Goal: Task Accomplishment & Management: Manage account settings

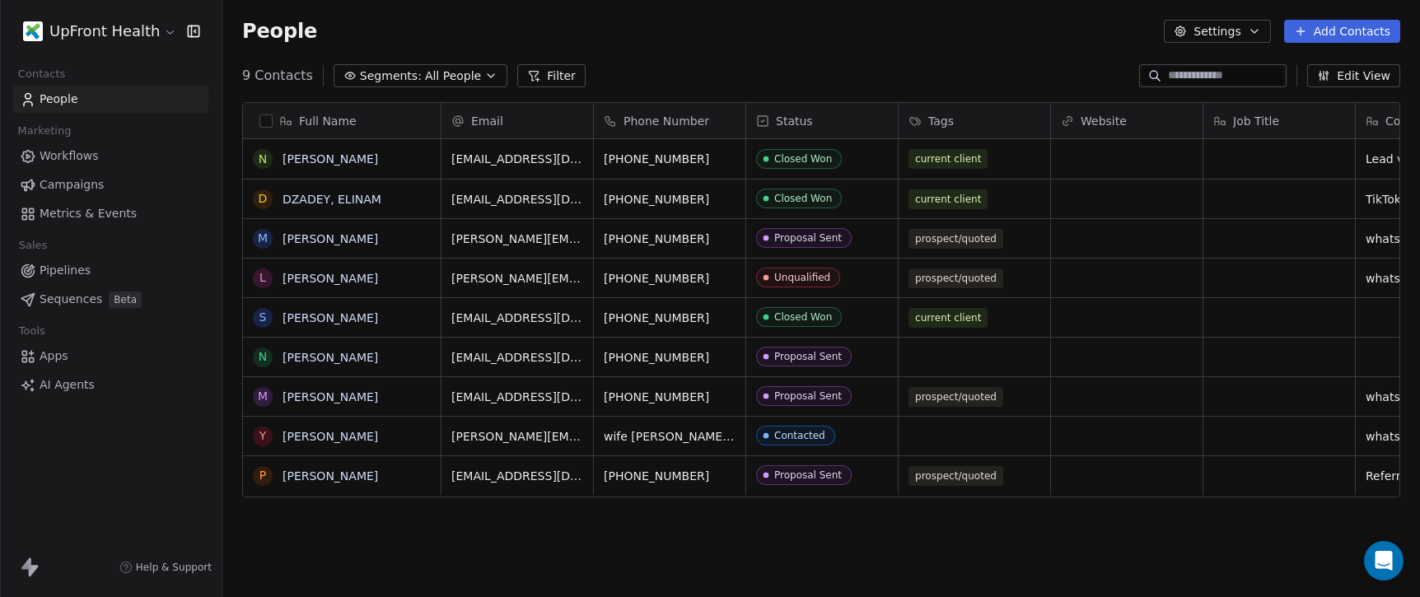
scroll to position [525, 1197]
click at [65, 532] on div "UpFront Health Contacts People Marketing Workflows Campaigns Metrics & Events S…" at bounding box center [111, 298] width 222 height 597
click at [160, 36] on html "UpFront Health Contacts People Marketing Workflows Campaigns Metrics & Events S…" at bounding box center [710, 298] width 1420 height 597
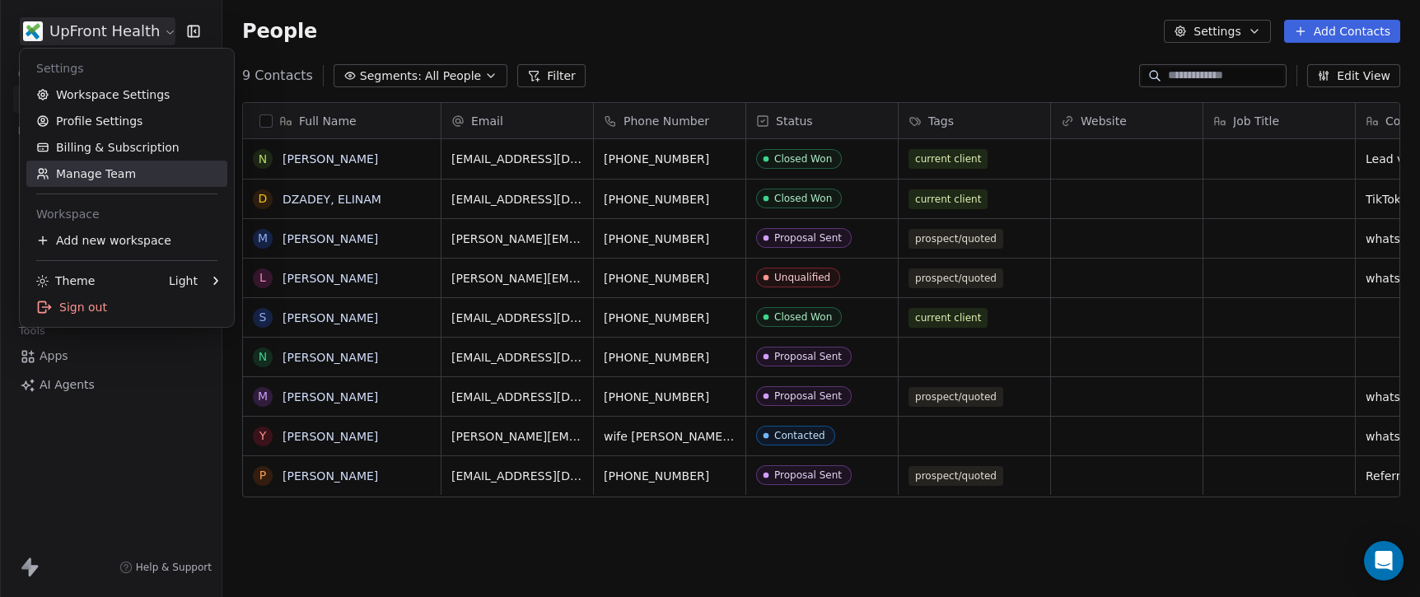
click at [115, 172] on link "Manage Team" at bounding box center [126, 174] width 201 height 26
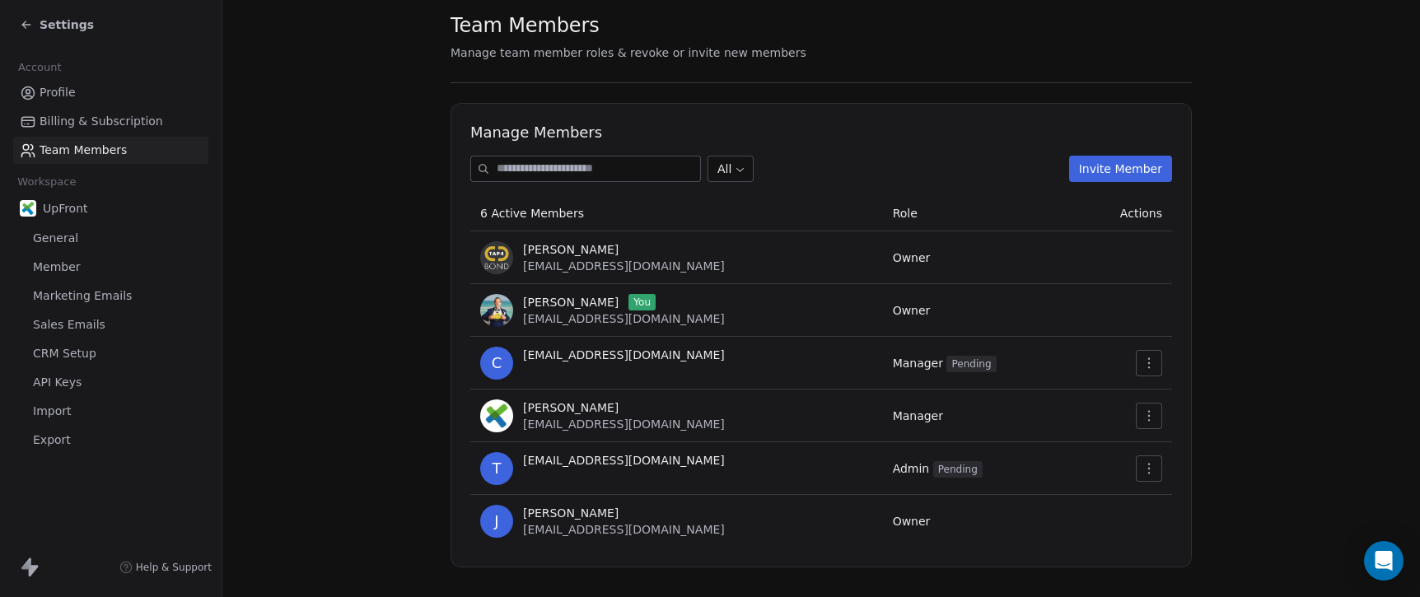
scroll to position [49, 0]
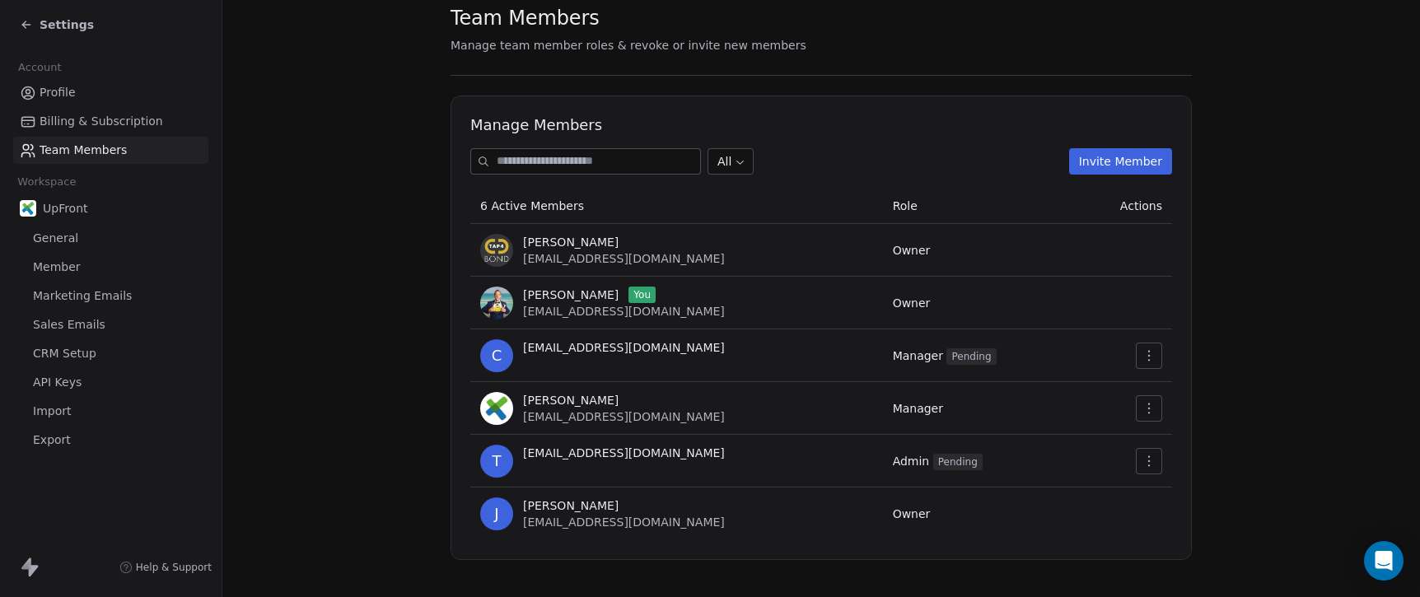
click at [69, 331] on span "Sales Emails" at bounding box center [69, 324] width 72 height 17
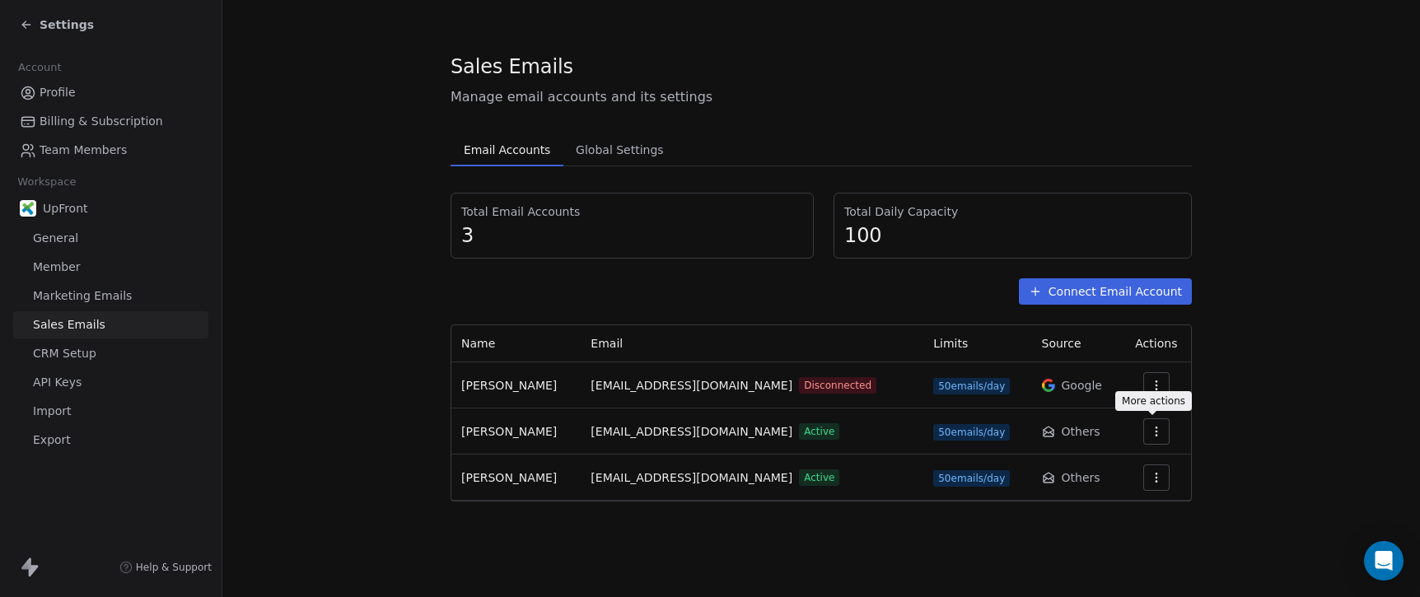
click at [1155, 434] on icon "button" at bounding box center [1156, 431] width 13 height 13
click at [1098, 496] on div "Delete" at bounding box center [1112, 495] width 77 height 26
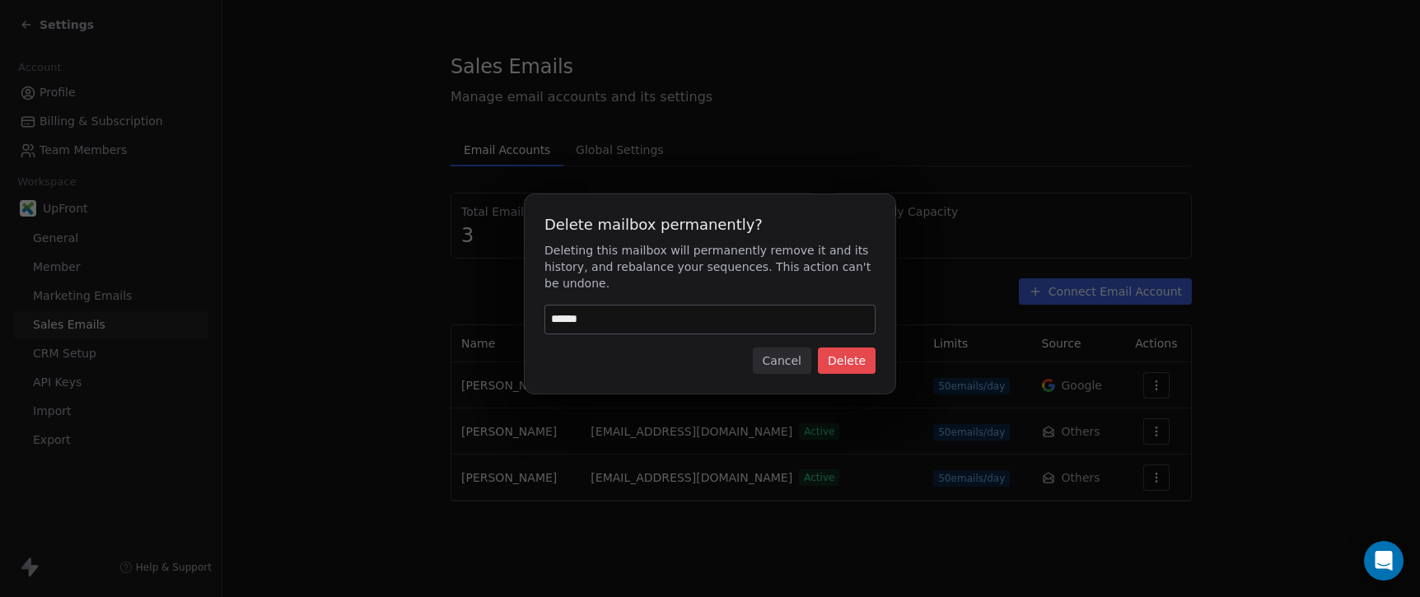
type input "******"
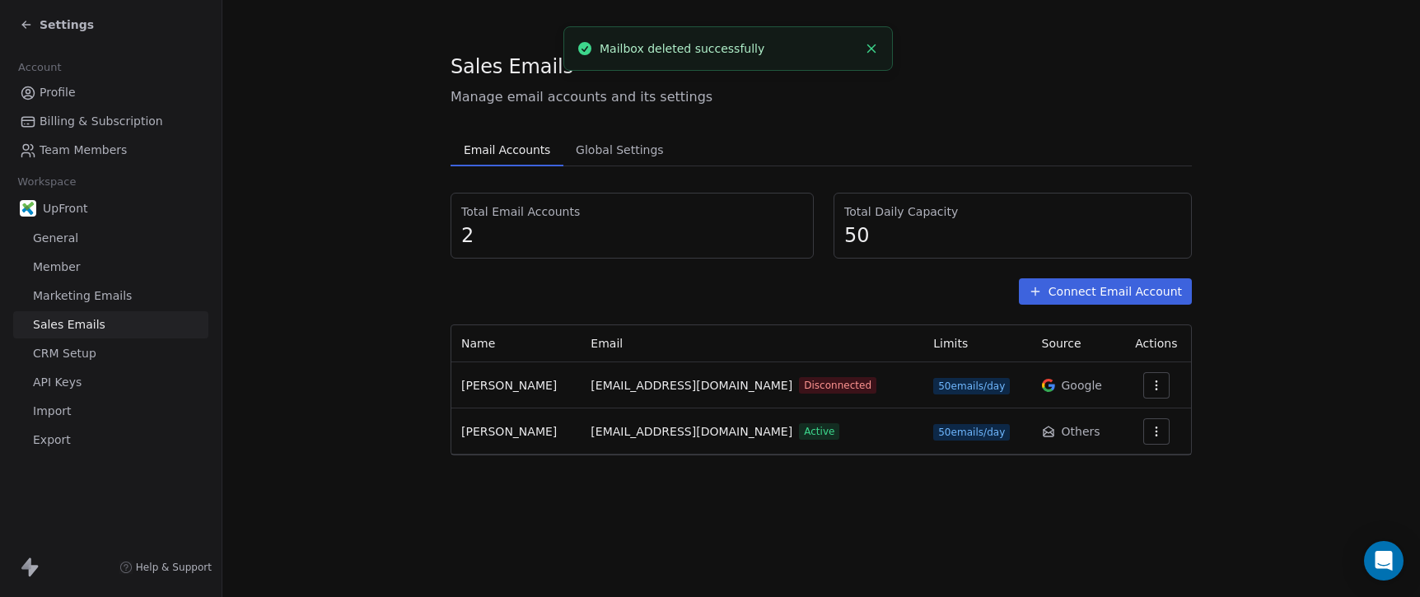
click at [1151, 388] on icon "button" at bounding box center [1156, 385] width 13 height 13
click at [1093, 456] on span "Delete" at bounding box center [1110, 449] width 38 height 17
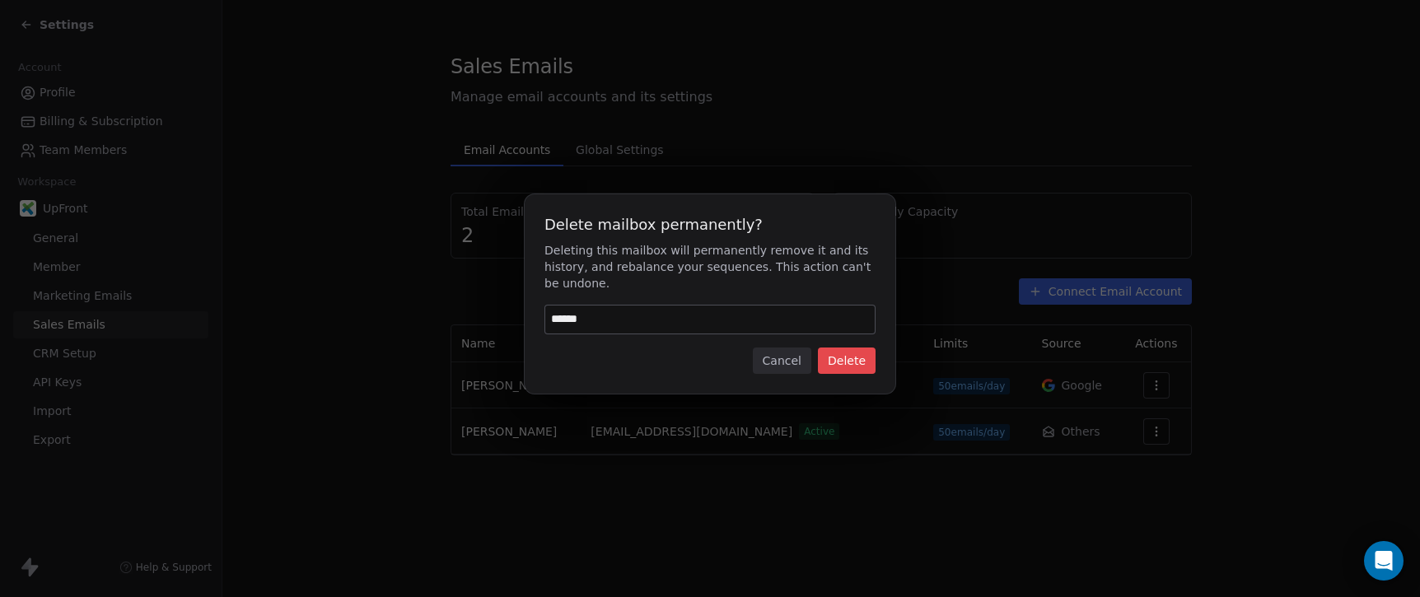
type input "******"
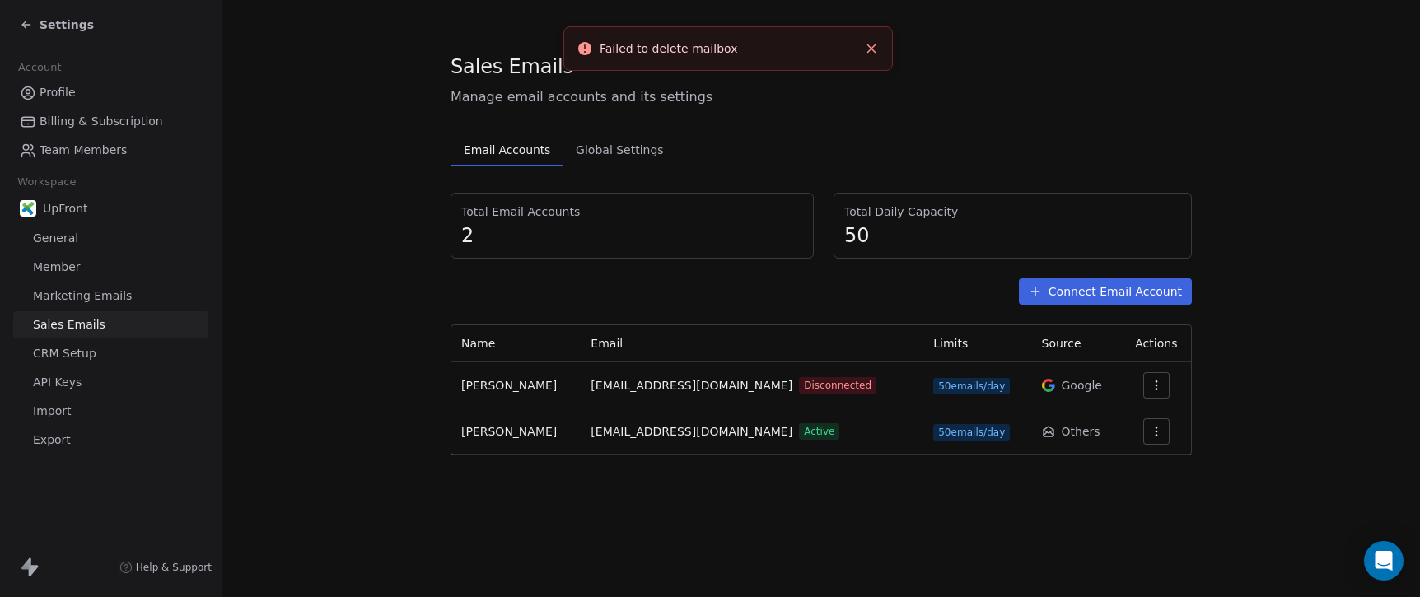
click at [866, 49] on icon "Close toast" at bounding box center [871, 48] width 15 height 15
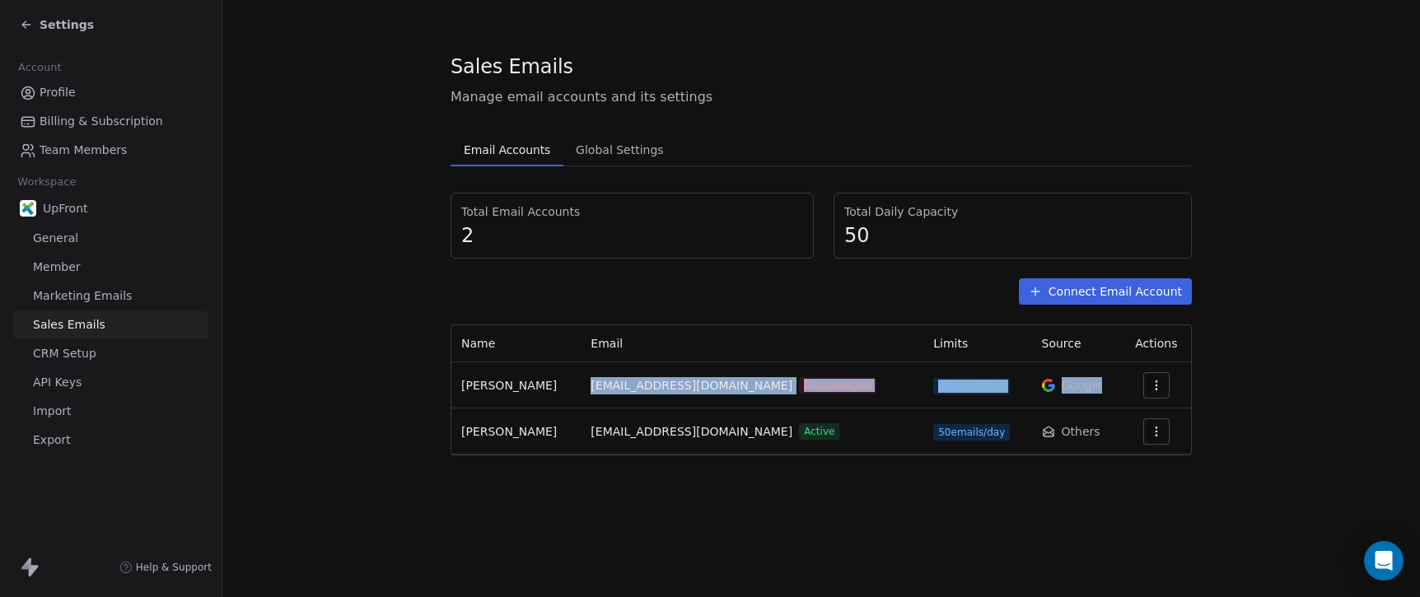
drag, startPoint x: 1095, startPoint y: 386, endPoint x: 567, endPoint y: 378, distance: 528.0
click at [567, 378] on tr "[PERSON_NAME] [EMAIL_ADDRESS][DOMAIN_NAME] Disconnected 50 emails/day Google" at bounding box center [821, 385] width 740 height 46
copy tr "[EMAIL_ADDRESS][DOMAIN_NAME] Disconnected 50 emails/day Google"
click at [119, 296] on span "Marketing Emails" at bounding box center [82, 295] width 99 height 17
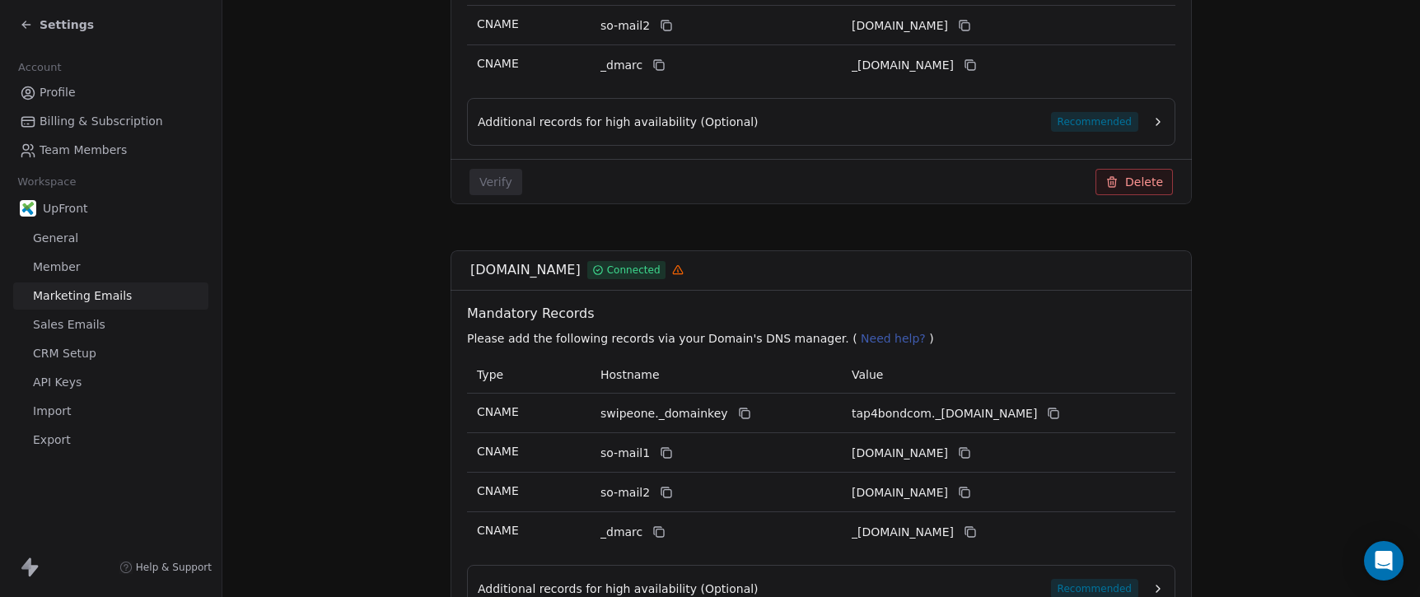
scroll to position [678, 0]
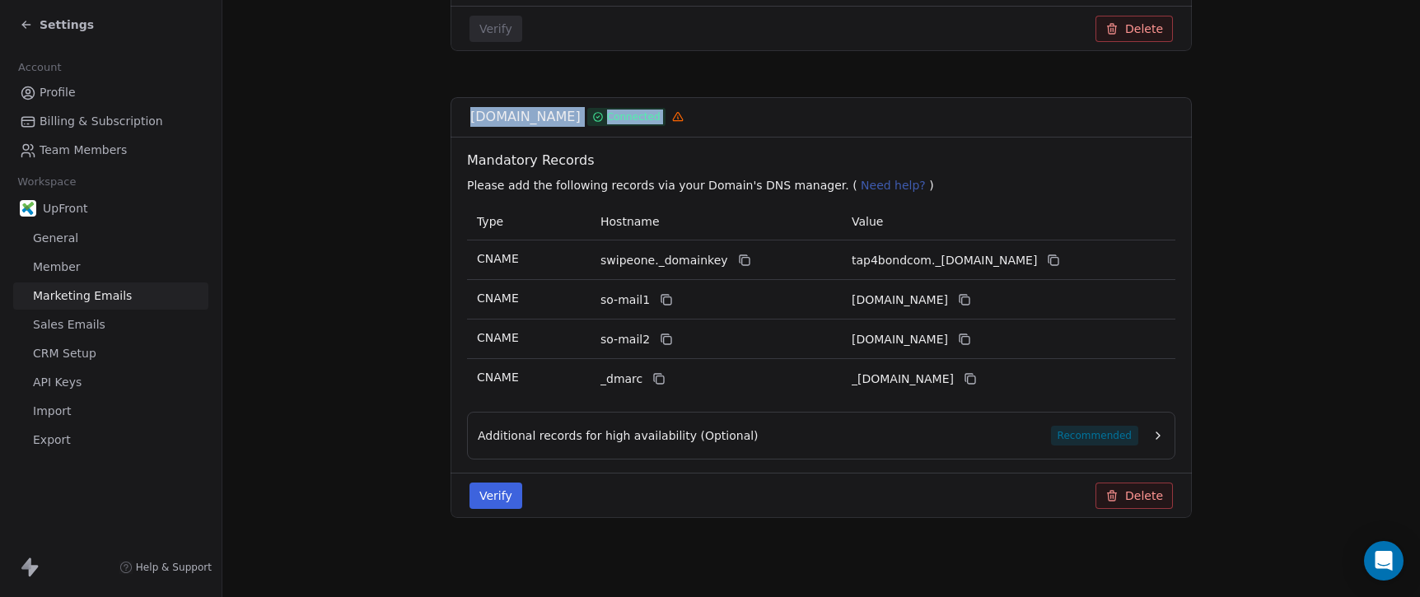
drag, startPoint x: 472, startPoint y: 119, endPoint x: 672, endPoint y: 124, distance: 200.2
click at [693, 122] on div "[DOMAIN_NAME] Connected" at bounding box center [826, 117] width 712 height 20
copy div "[DOMAIN_NAME] Connected"
click at [1136, 505] on button "Delete" at bounding box center [1133, 496] width 77 height 26
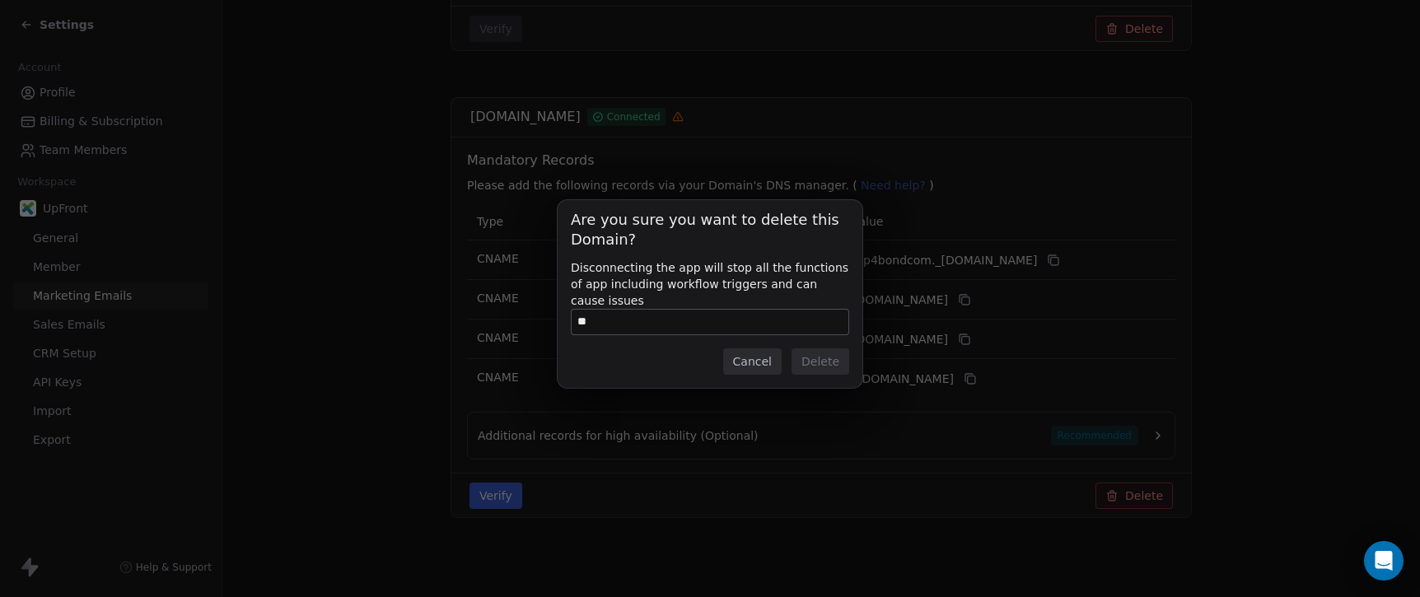
type input "*"
type input "**********"
drag, startPoint x: 725, startPoint y: 323, endPoint x: 412, endPoint y: 283, distance: 315.4
click at [412, 283] on div "**********" at bounding box center [710, 299] width 1420 height 250
type input "**********"
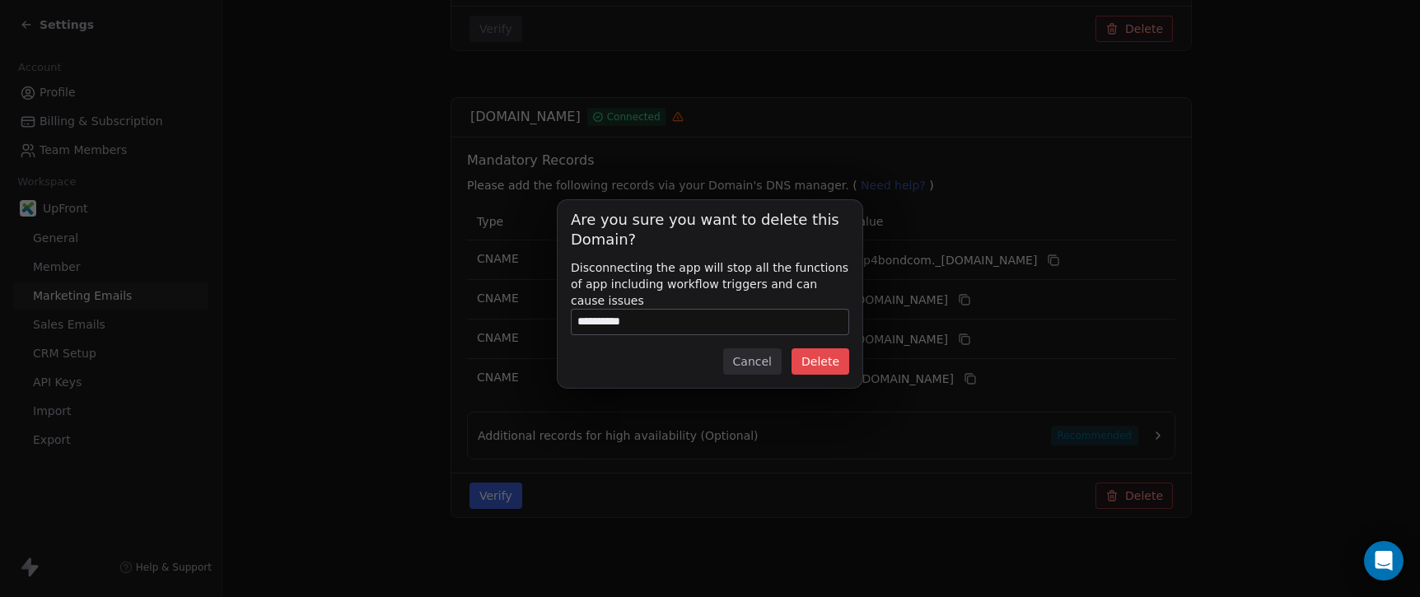
click at [815, 361] on button "Delete" at bounding box center [820, 361] width 58 height 26
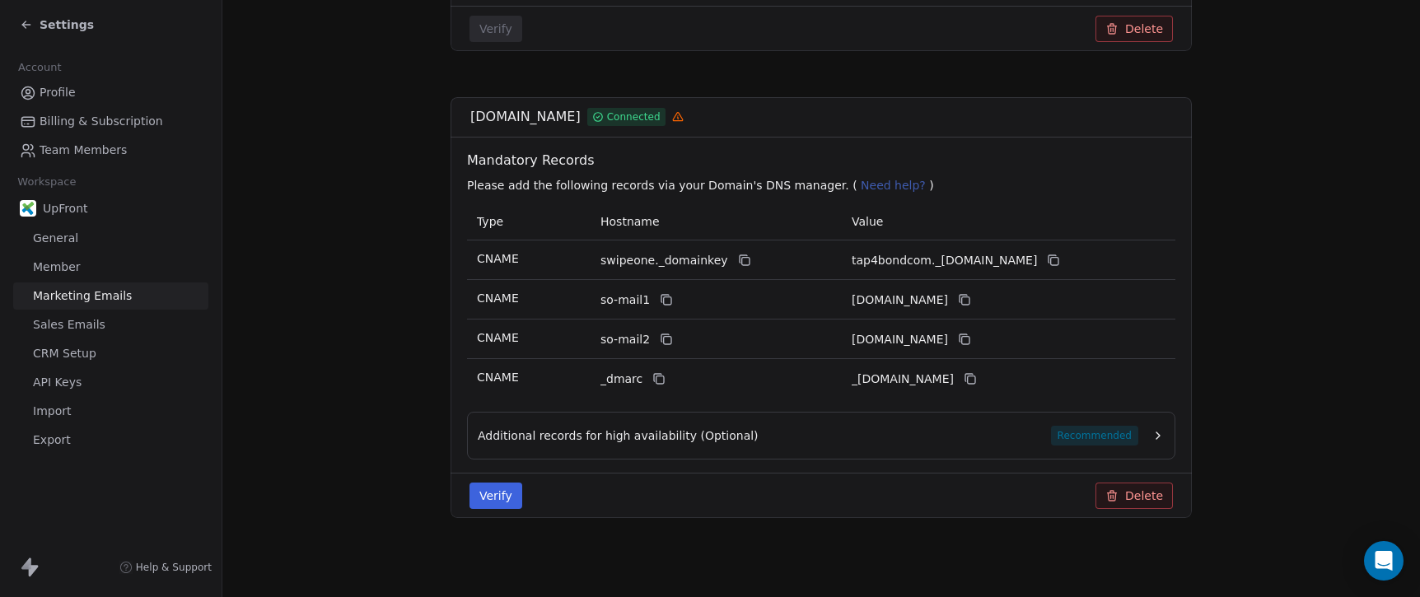
click at [83, 326] on span "Sales Emails" at bounding box center [69, 324] width 72 height 17
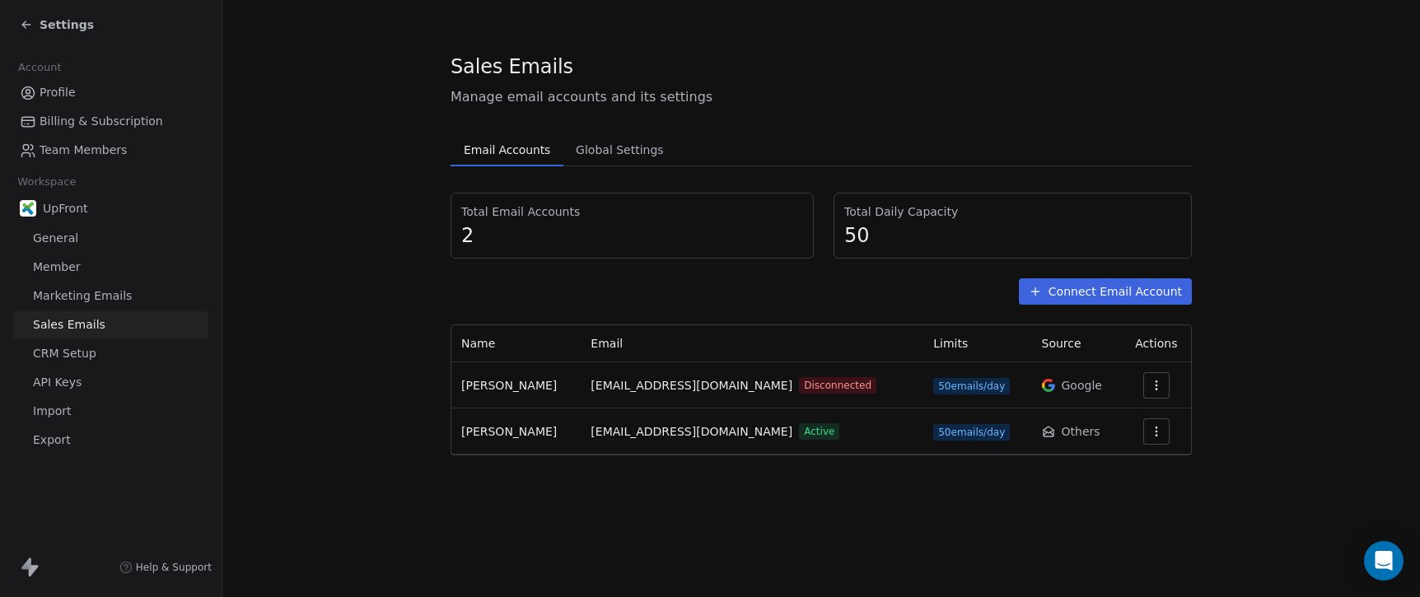
click at [85, 306] on link "Marketing Emails" at bounding box center [110, 295] width 195 height 27
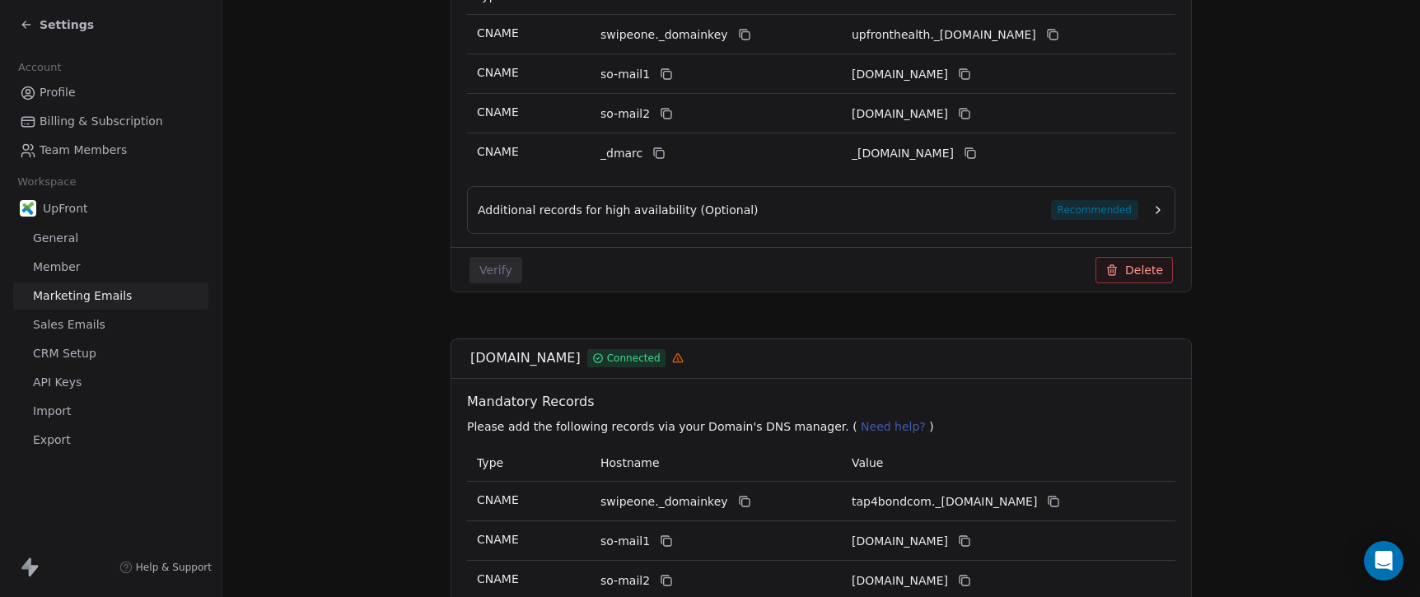
scroll to position [441, 0]
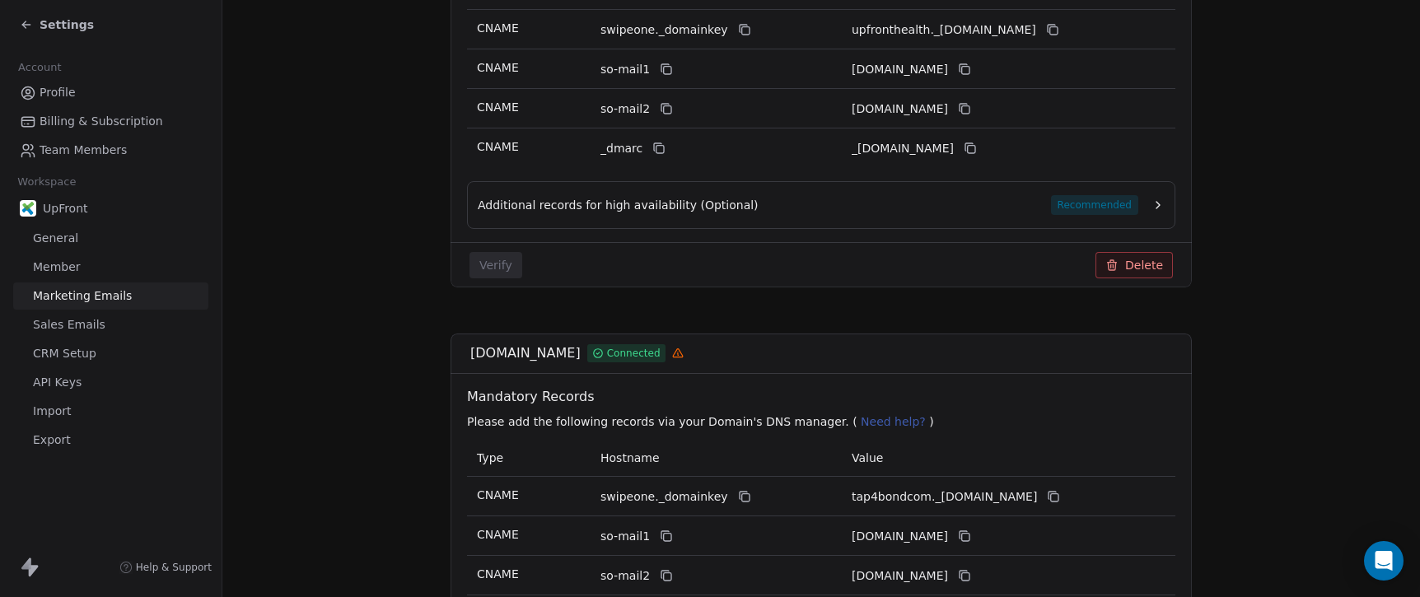
click at [96, 326] on span "Sales Emails" at bounding box center [69, 324] width 72 height 17
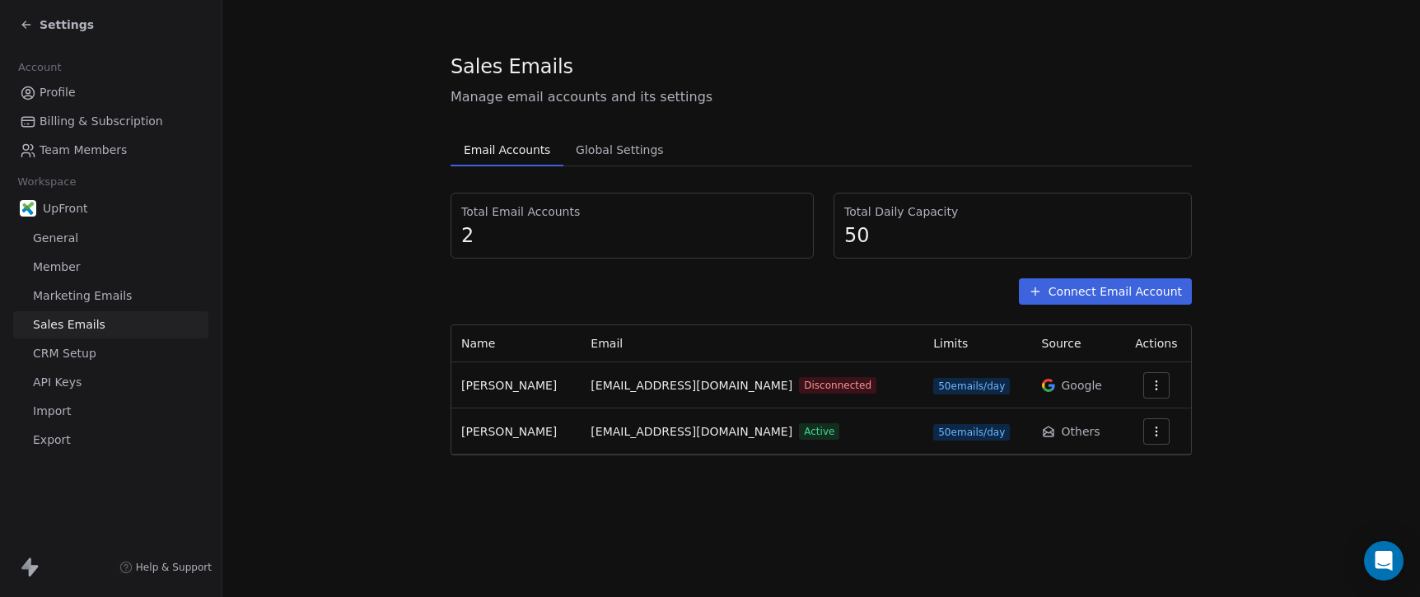
click at [86, 354] on span "CRM Setup" at bounding box center [64, 353] width 63 height 17
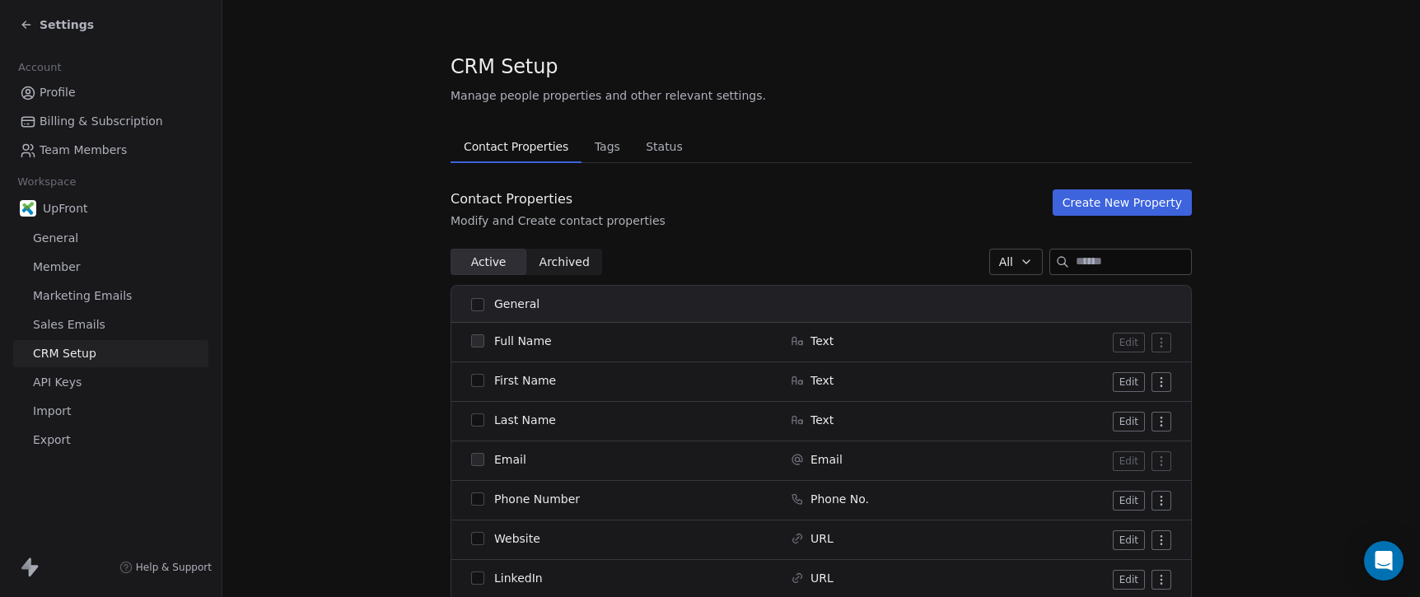
click at [80, 301] on span "Marketing Emails" at bounding box center [82, 295] width 99 height 17
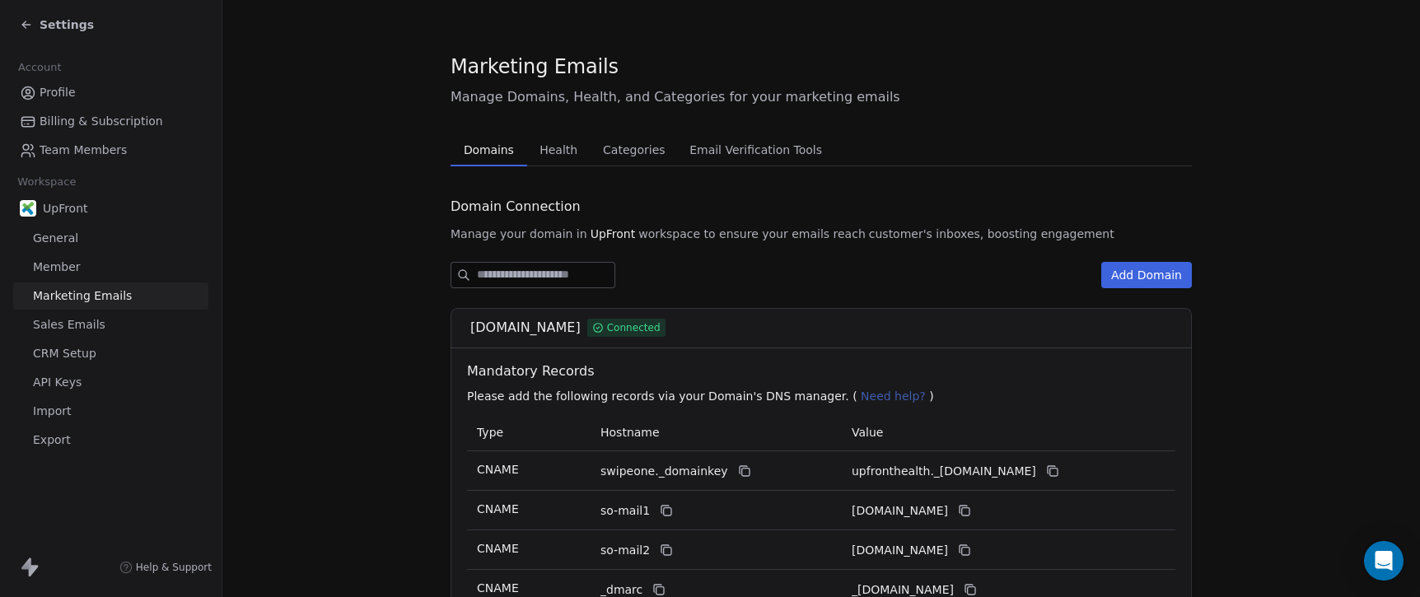
scroll to position [611, 0]
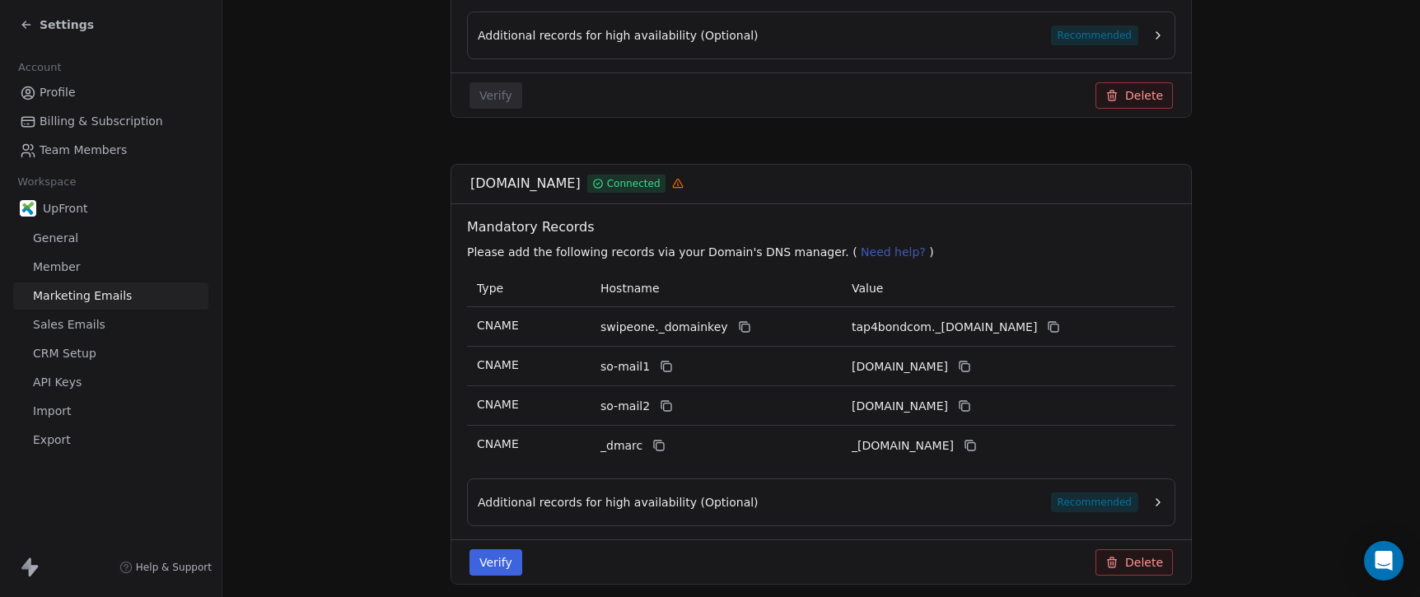
click at [88, 328] on span "Sales Emails" at bounding box center [69, 324] width 72 height 17
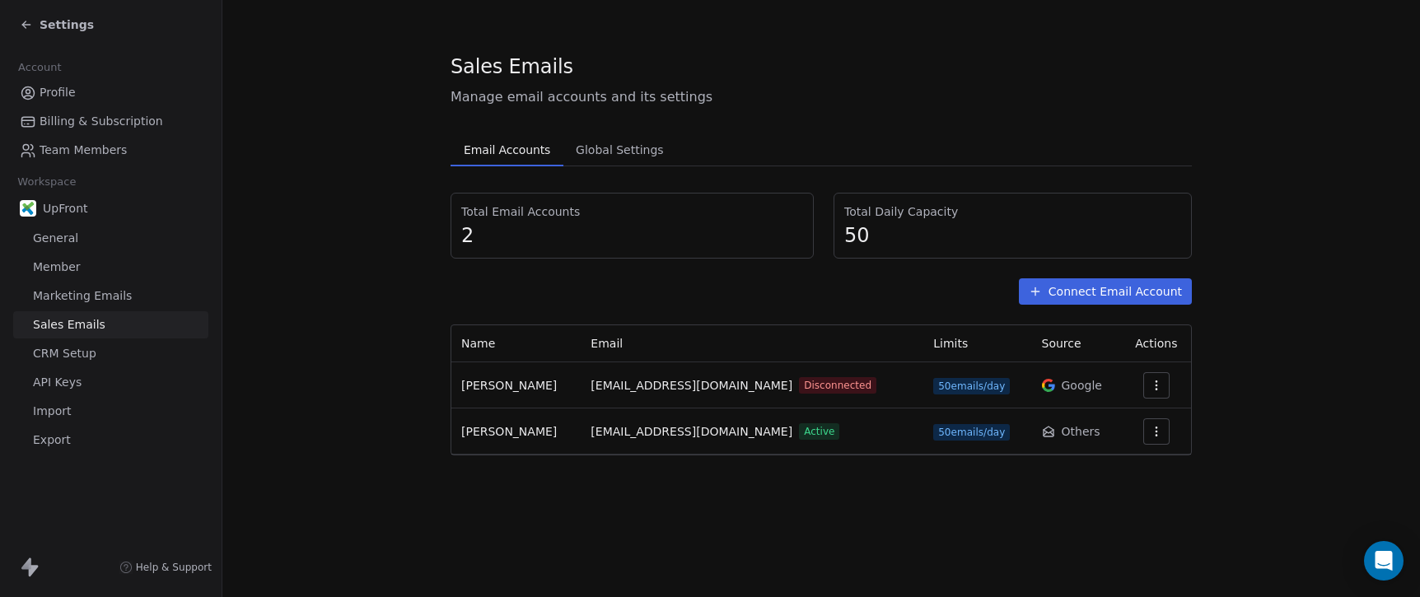
click at [517, 296] on div "Connect Email Account" at bounding box center [820, 291] width 741 height 26
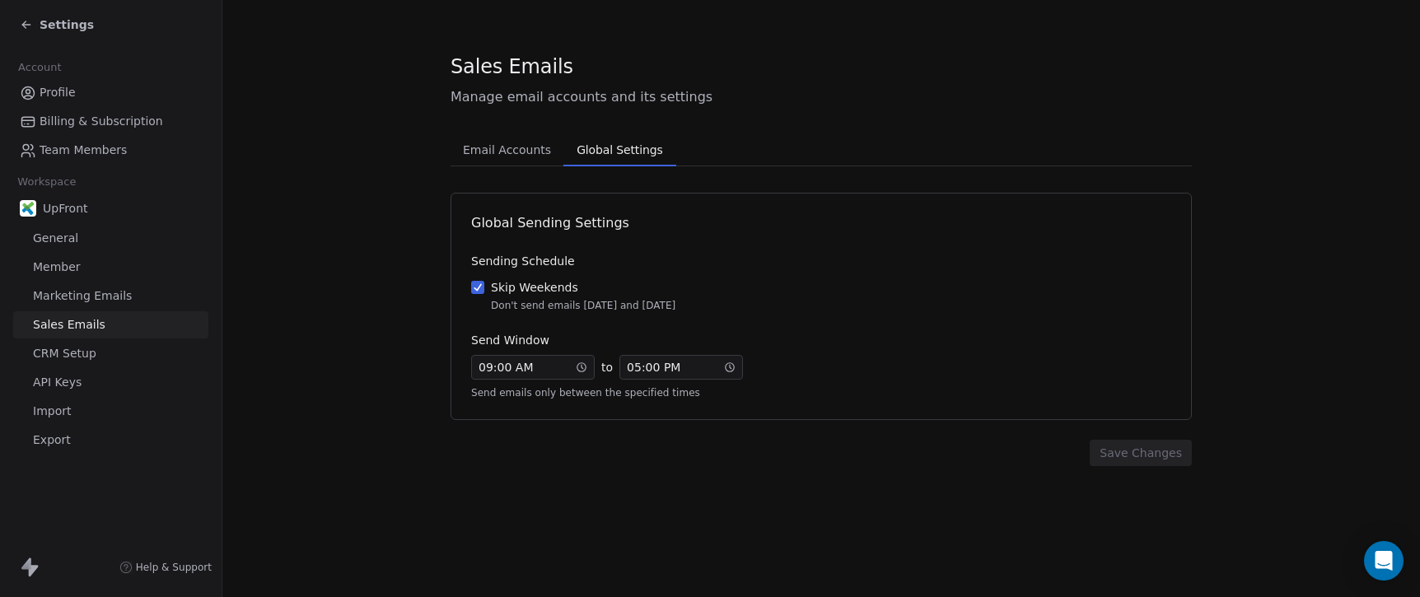
click at [612, 152] on span "Global Settings" at bounding box center [619, 149] width 99 height 23
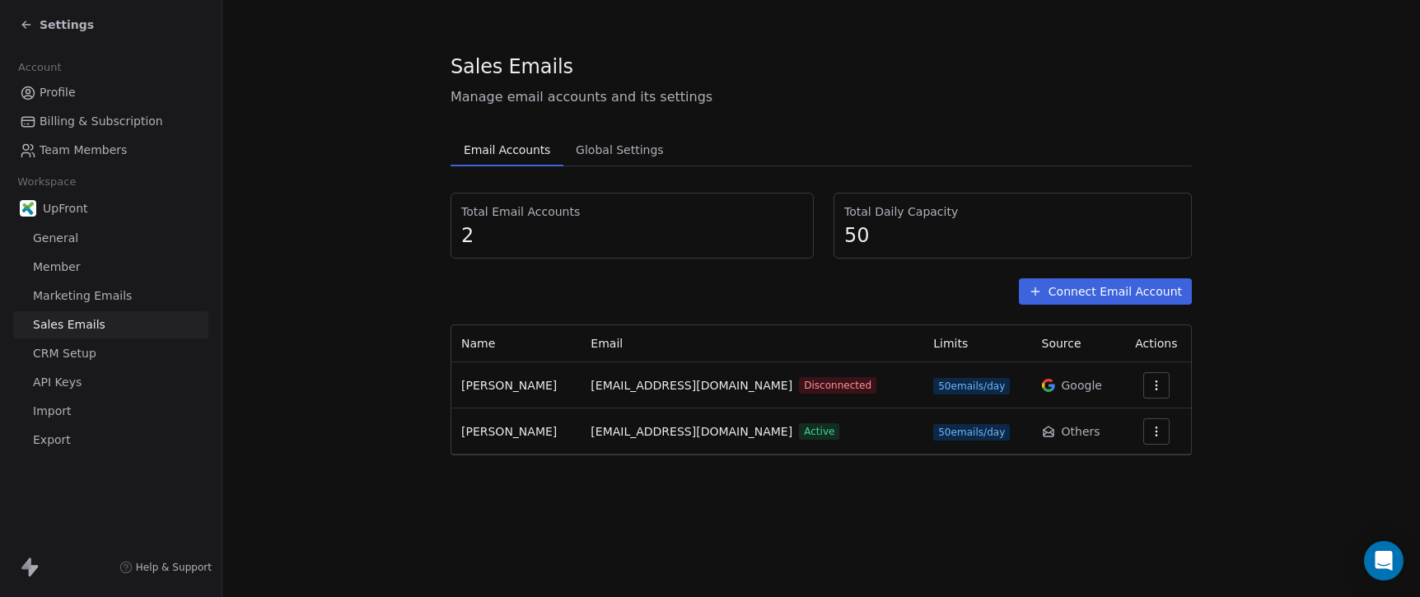
drag, startPoint x: 501, startPoint y: 152, endPoint x: 492, endPoint y: 154, distance: 8.6
click at [501, 152] on span "Email Accounts" at bounding box center [507, 149] width 100 height 23
click at [73, 241] on span "General" at bounding box center [55, 238] width 45 height 17
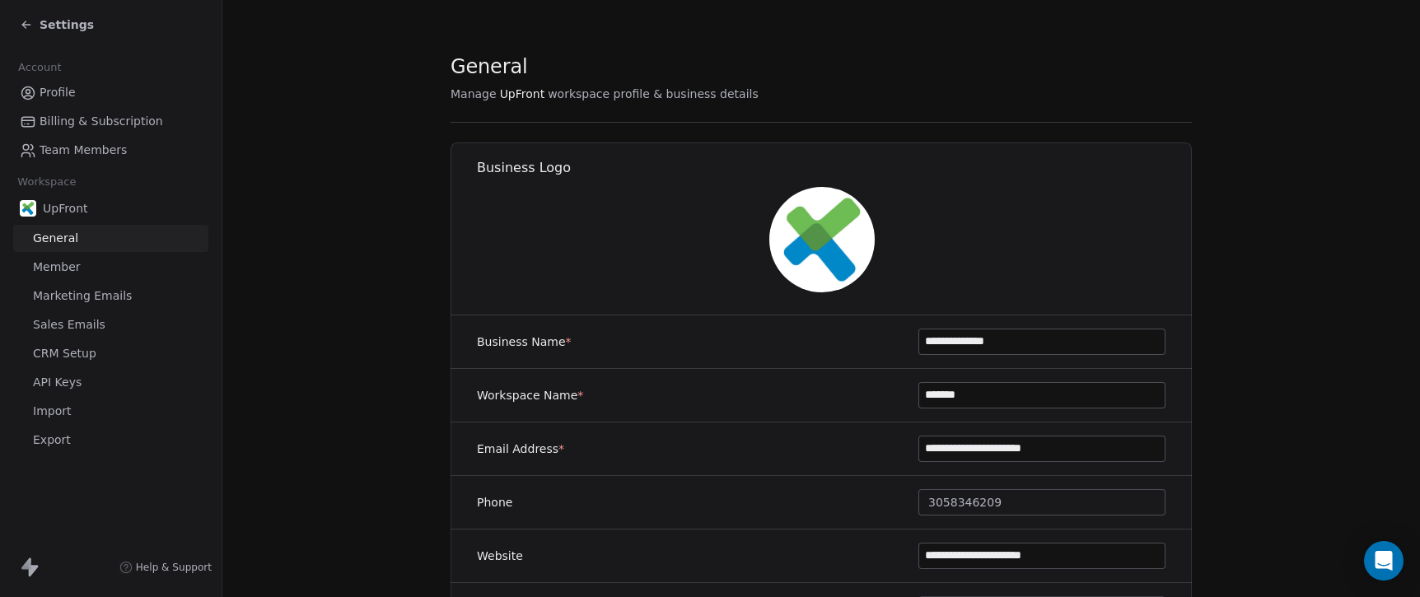
click at [72, 147] on span "Team Members" at bounding box center [83, 150] width 87 height 17
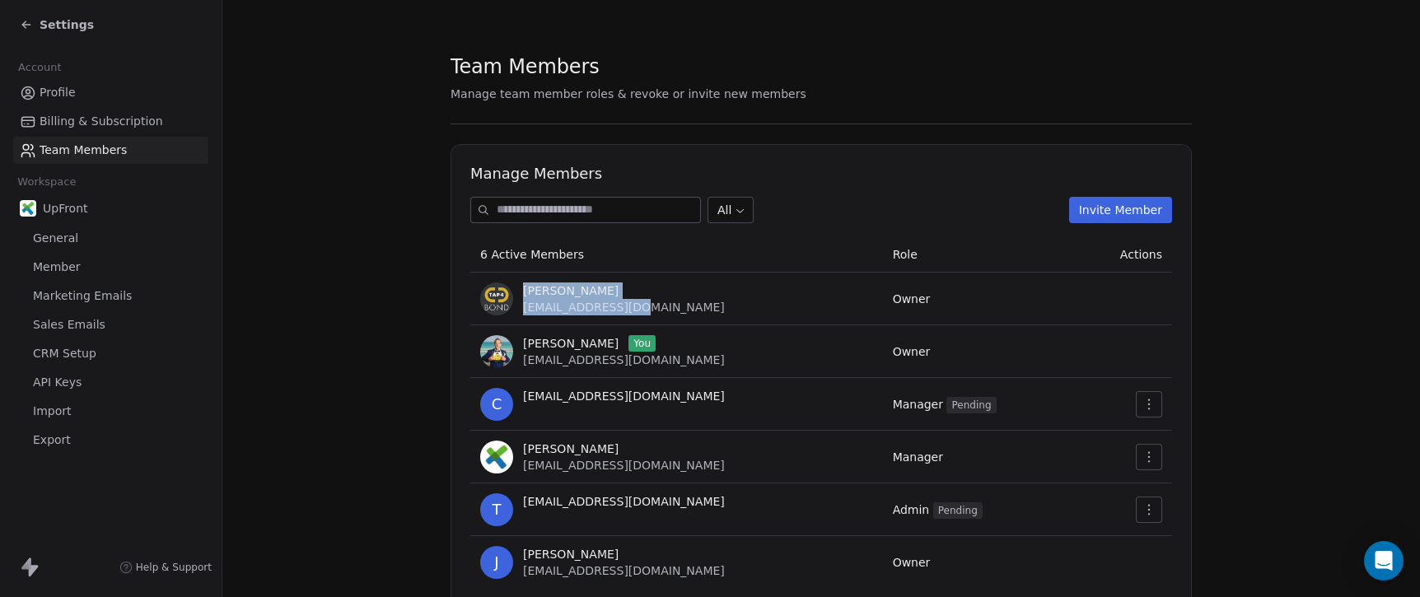
drag, startPoint x: 526, startPoint y: 290, endPoint x: 648, endPoint y: 302, distance: 122.5
click at [654, 302] on div "[PERSON_NAME] [EMAIL_ADDRESS][DOMAIN_NAME]" at bounding box center [676, 298] width 393 height 33
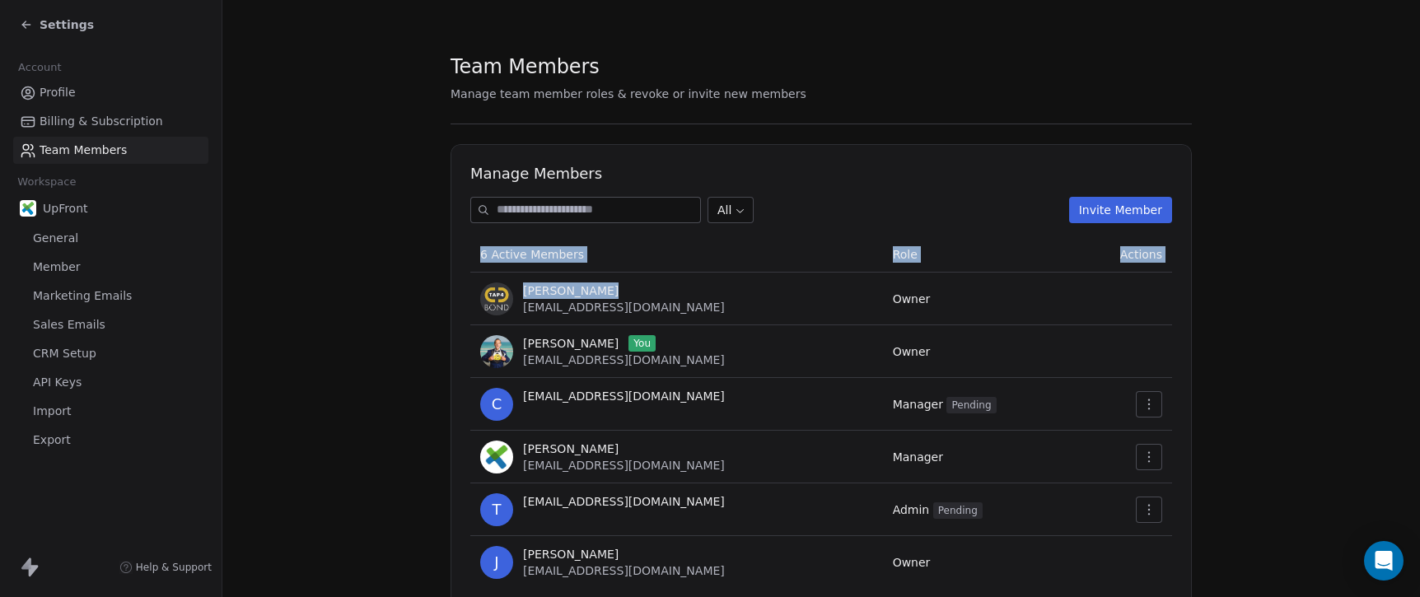
drag, startPoint x: 482, startPoint y: 251, endPoint x: 673, endPoint y: 290, distance: 194.9
click at [674, 289] on table "6 Active Members Role Actions [PERSON_NAME] [EMAIL_ADDRESS][DOMAIN_NAME] Owner …" at bounding box center [821, 412] width 702 height 352
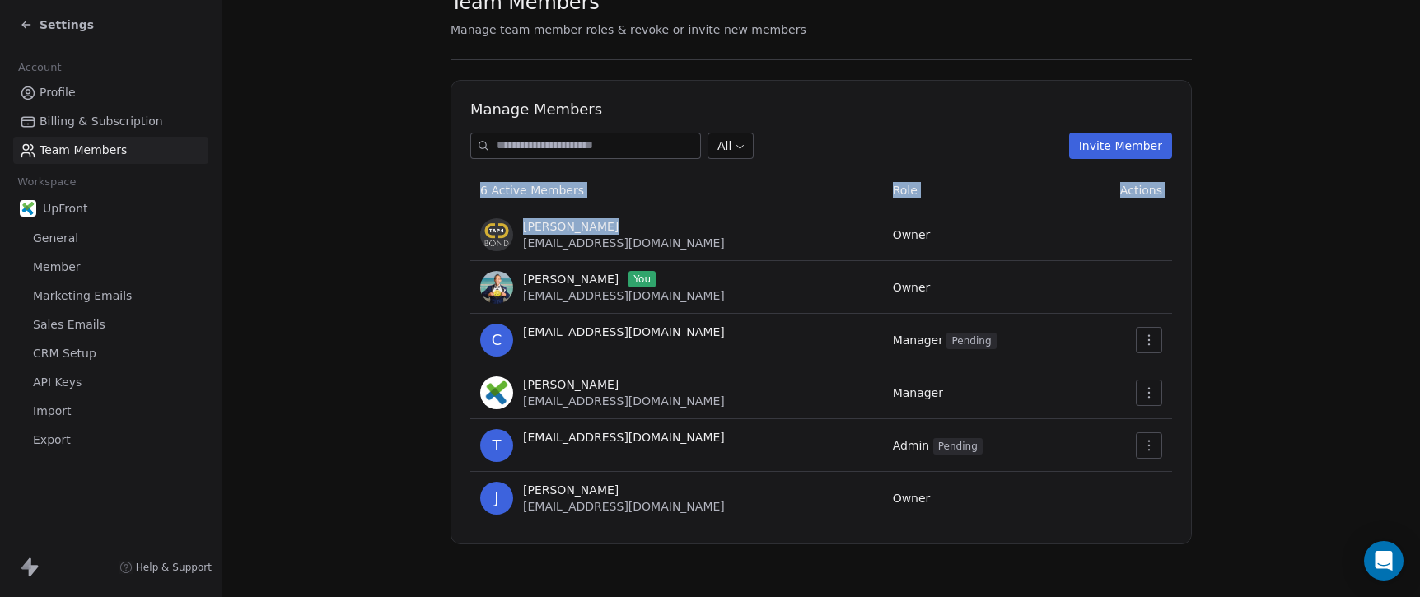
click at [1113, 149] on button "Invite Member" at bounding box center [1120, 146] width 103 height 26
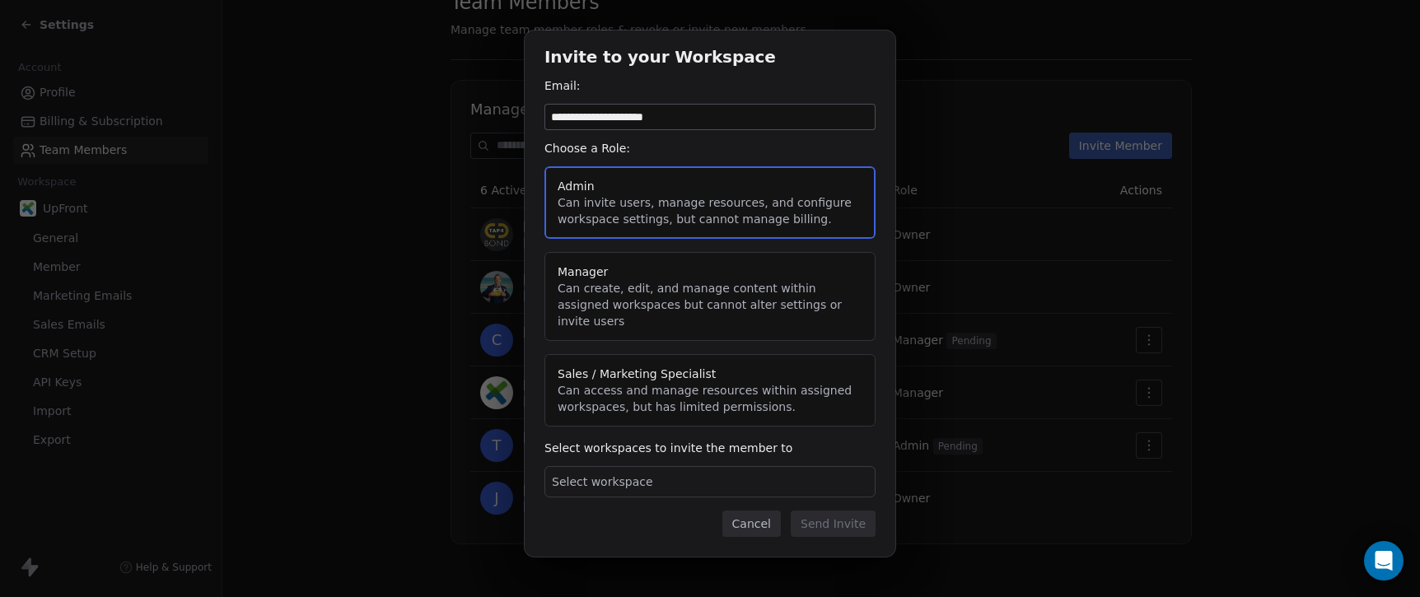
type input "**********"
click at [637, 477] on span "Select workspace" at bounding box center [602, 482] width 101 height 16
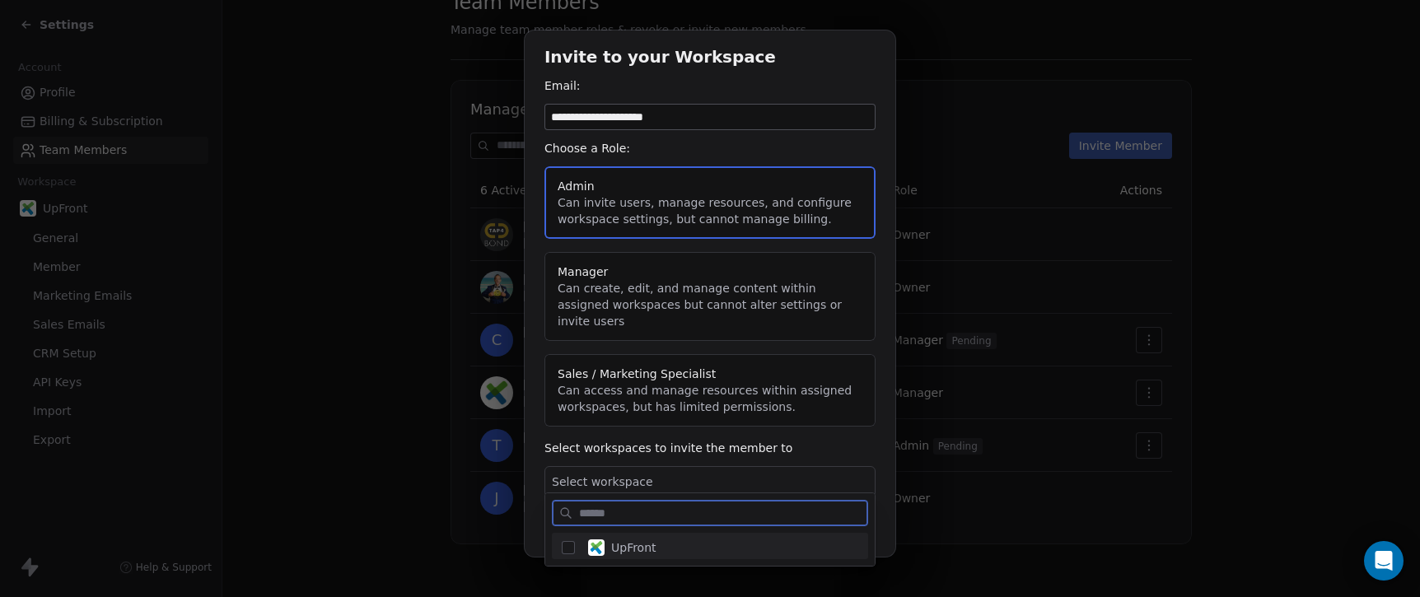
click at [572, 546] on button "Suggestions" at bounding box center [568, 547] width 13 height 13
click at [840, 433] on div "**********" at bounding box center [710, 298] width 1420 height 589
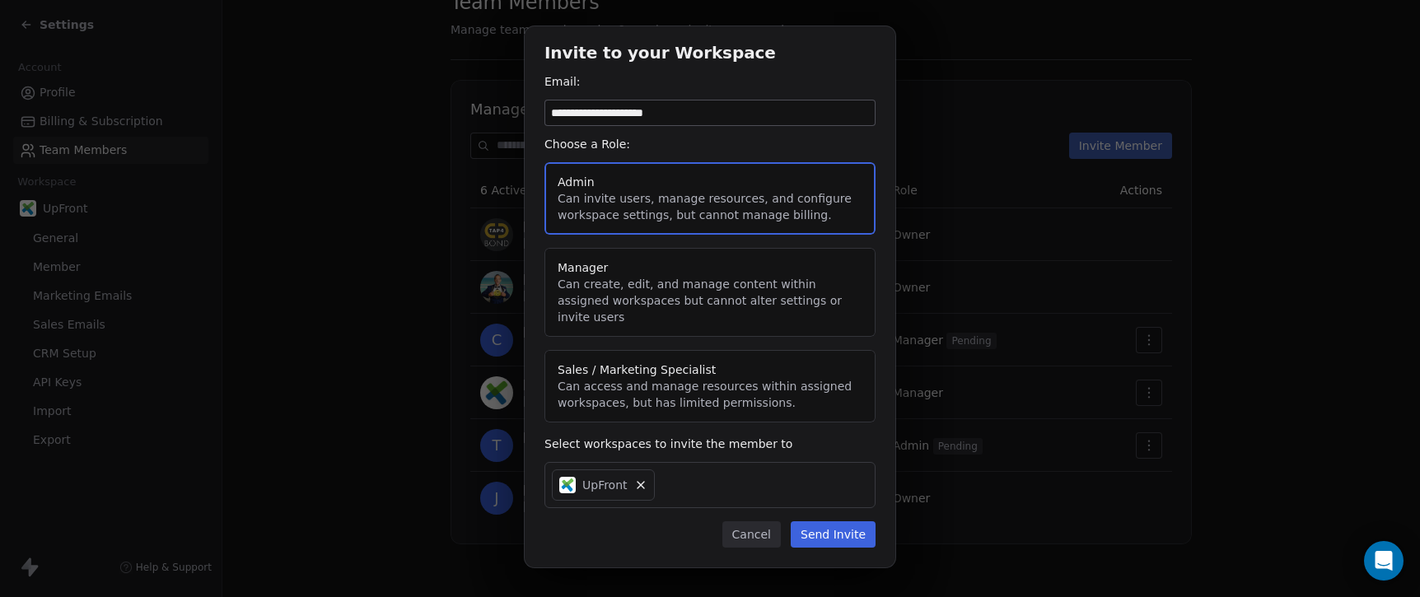
click at [837, 521] on button "Send Invite" at bounding box center [833, 534] width 85 height 26
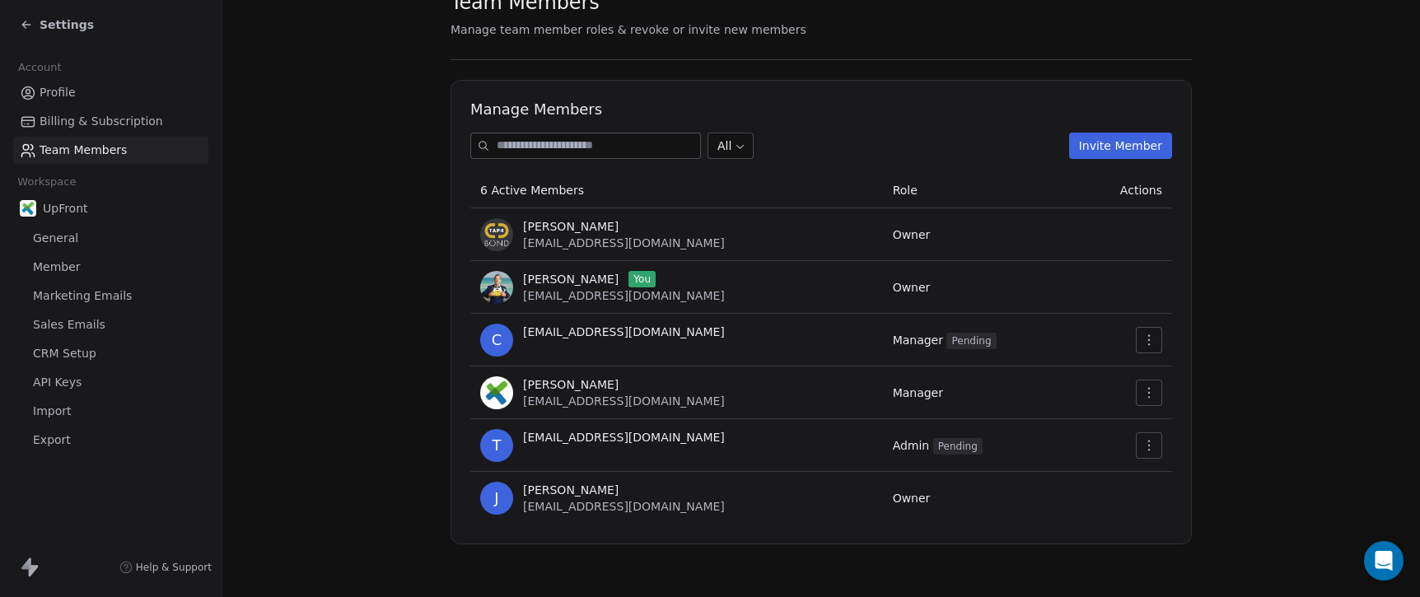
click at [76, 329] on span "Sales Emails" at bounding box center [69, 324] width 72 height 17
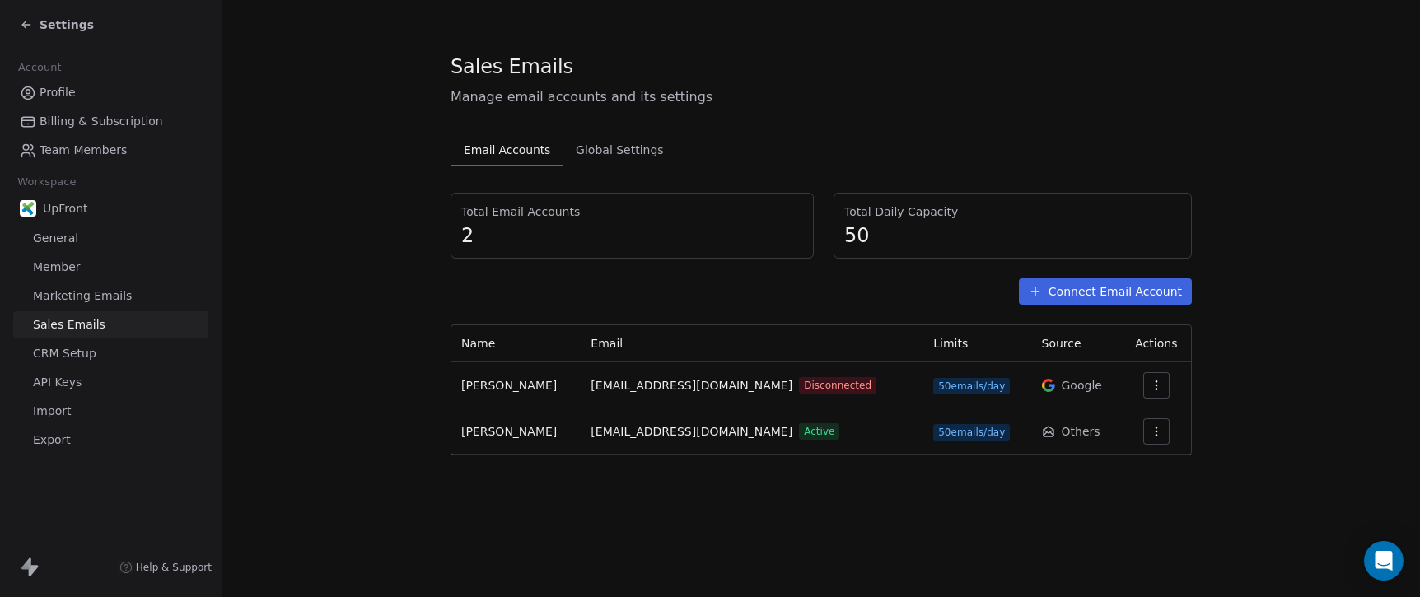
click at [1160, 436] on button "button" at bounding box center [1156, 431] width 26 height 26
click at [1125, 470] on span "Settings" at bounding box center [1127, 468] width 47 height 17
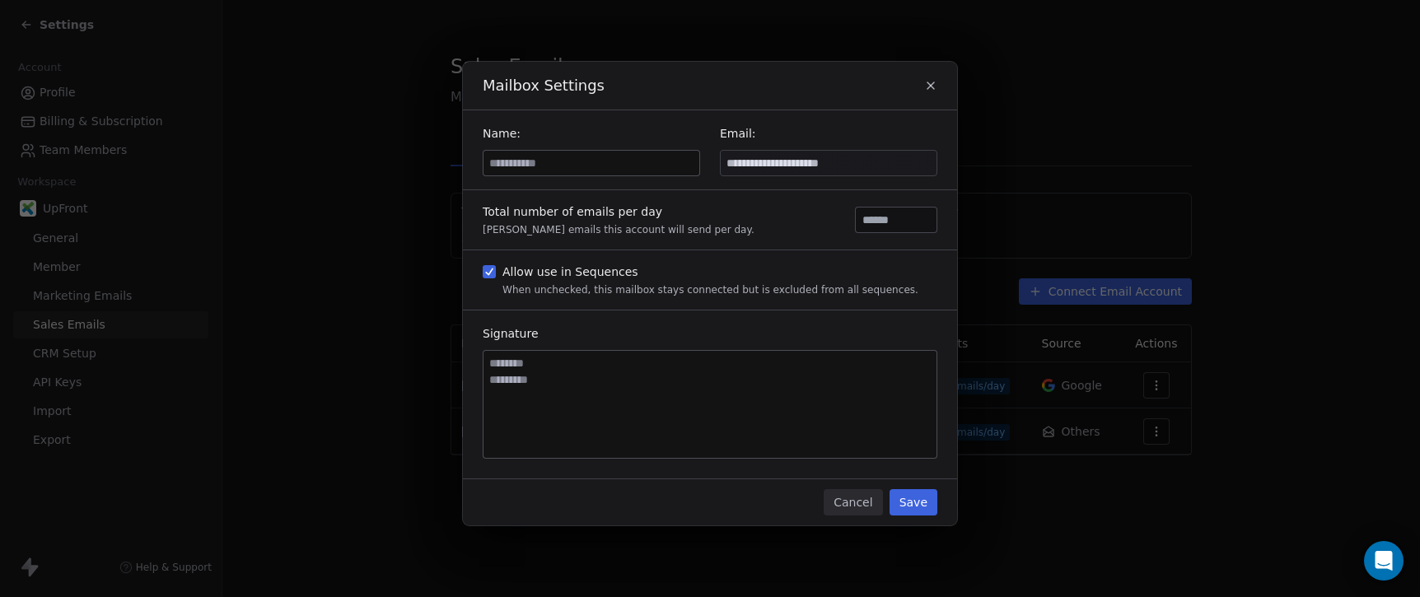
click at [842, 494] on button "Cancel" at bounding box center [853, 502] width 58 height 26
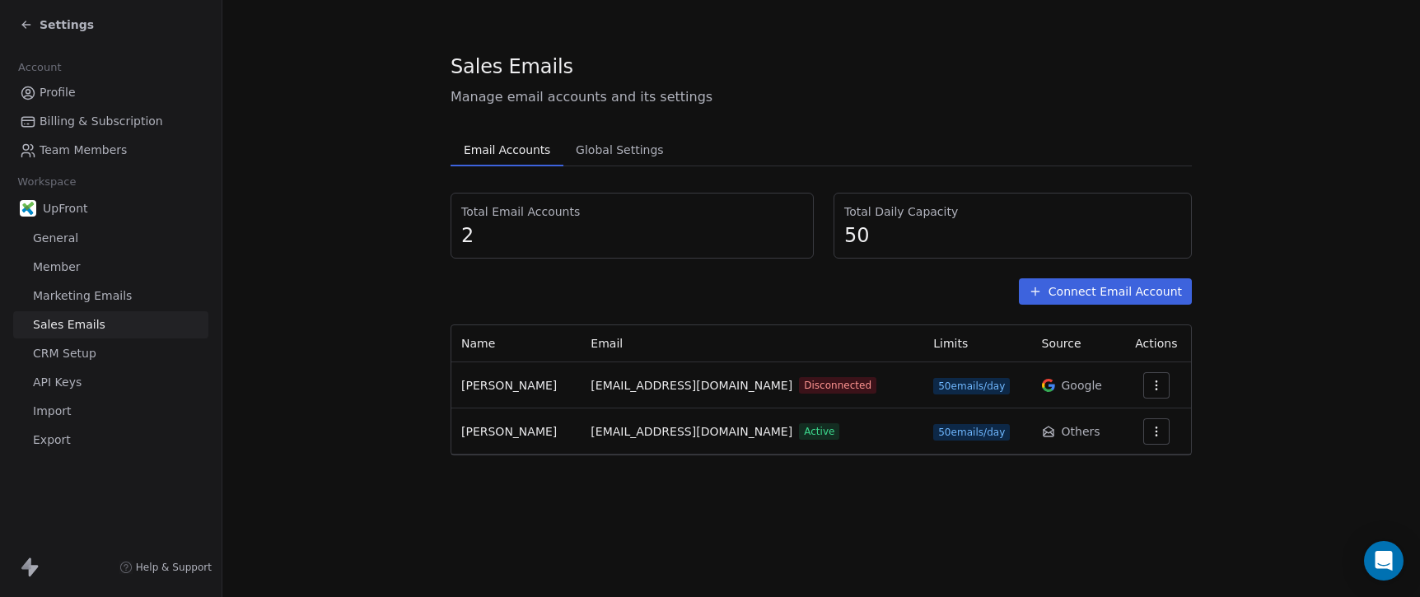
click at [1042, 429] on icon at bounding box center [1048, 431] width 13 height 13
click at [69, 149] on span "Team Members" at bounding box center [83, 150] width 87 height 17
click at [87, 155] on span "Team Members" at bounding box center [83, 150] width 87 height 17
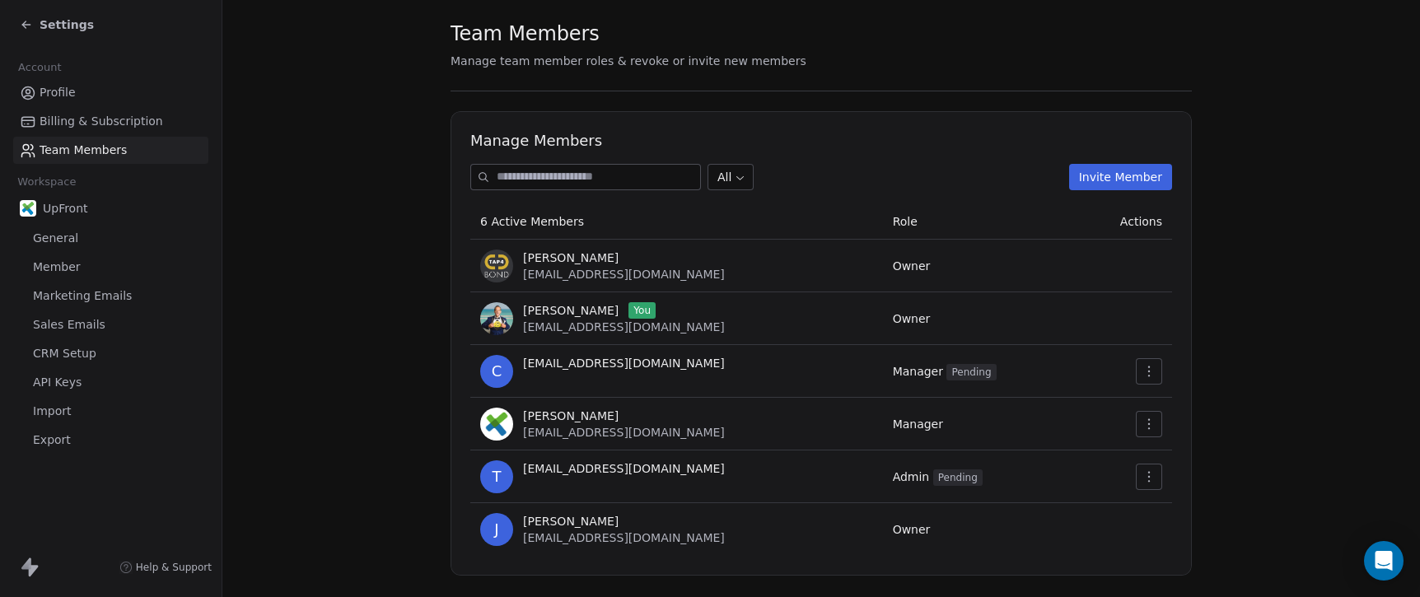
scroll to position [58, 0]
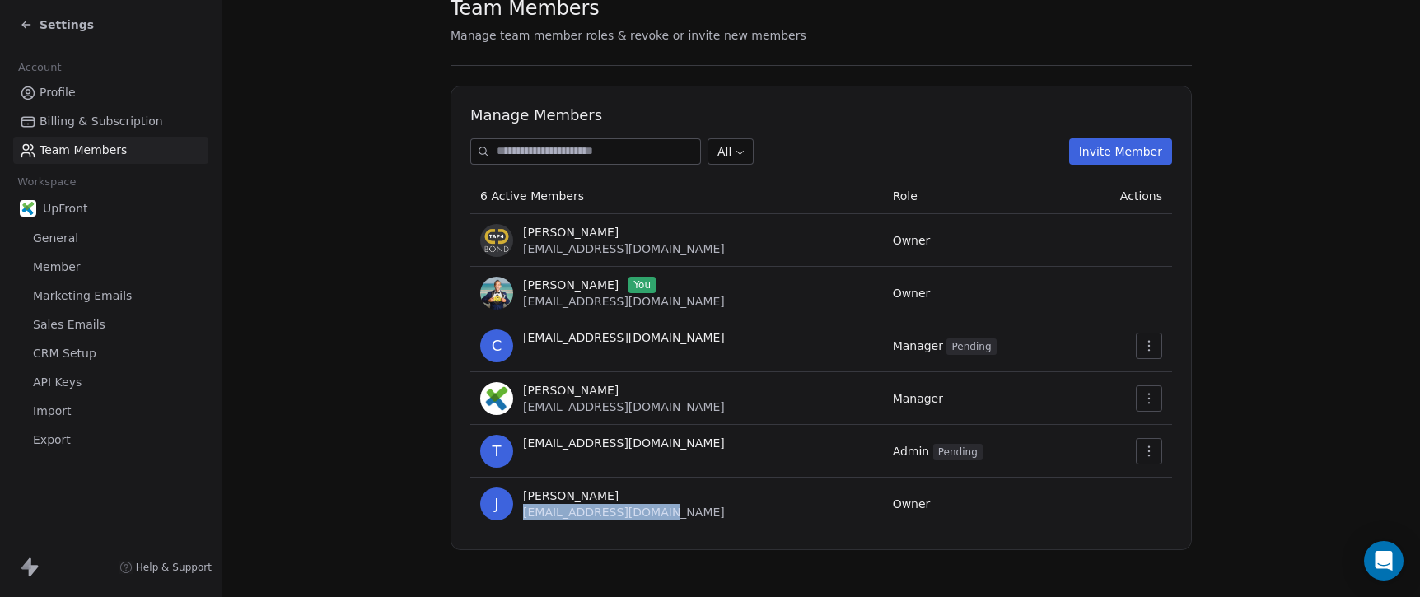
drag, startPoint x: 660, startPoint y: 516, endPoint x: 525, endPoint y: 517, distance: 135.1
click at [525, 517] on div "[PERSON_NAME] [EMAIL_ADDRESS][DOMAIN_NAME]" at bounding box center [676, 504] width 393 height 33
click at [292, 375] on section "Team Members Manage team member roles & revoke or invite new members Manage Mem…" at bounding box center [820, 272] width 1197 height 661
